Goal: Information Seeking & Learning: Learn about a topic

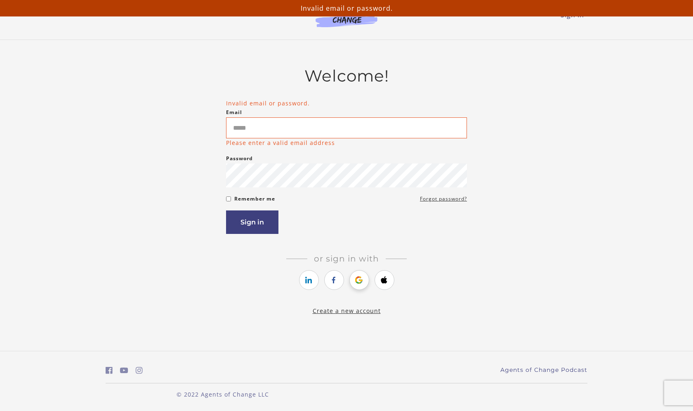
click at [357, 281] on icon "https://courses.thinkific.com/users/auth/google?ss%5Breferral%5D=&ss%5Buser_ret…" at bounding box center [359, 280] width 10 height 10
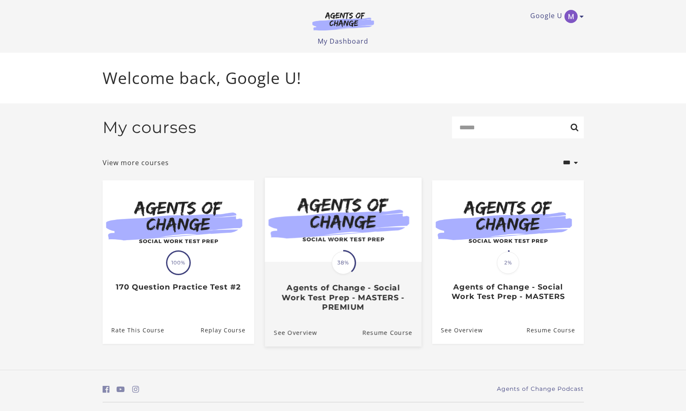
click at [366, 232] on img at bounding box center [343, 220] width 157 height 85
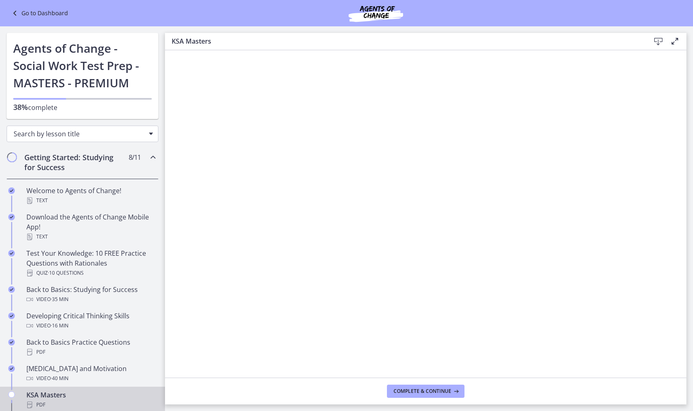
click at [72, 131] on span "Search by lesson title" at bounding box center [79, 133] width 131 height 9
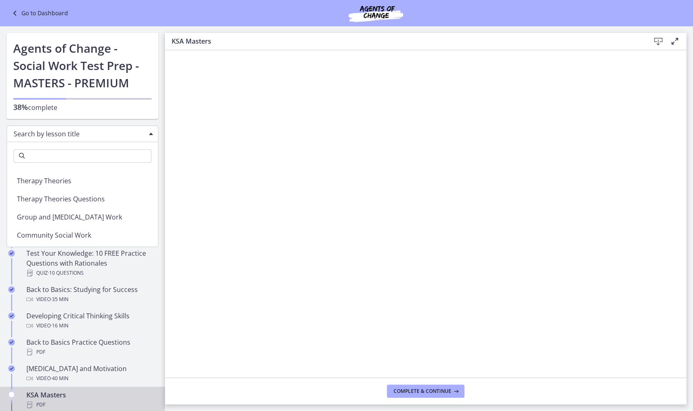
scroll to position [1150, 0]
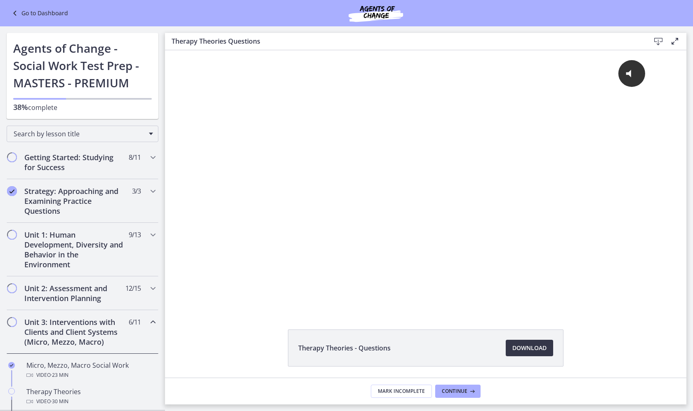
click at [526, 346] on span "Download Opens in a new window" at bounding box center [529, 348] width 34 height 10
